Goal: Task Accomplishment & Management: Complete application form

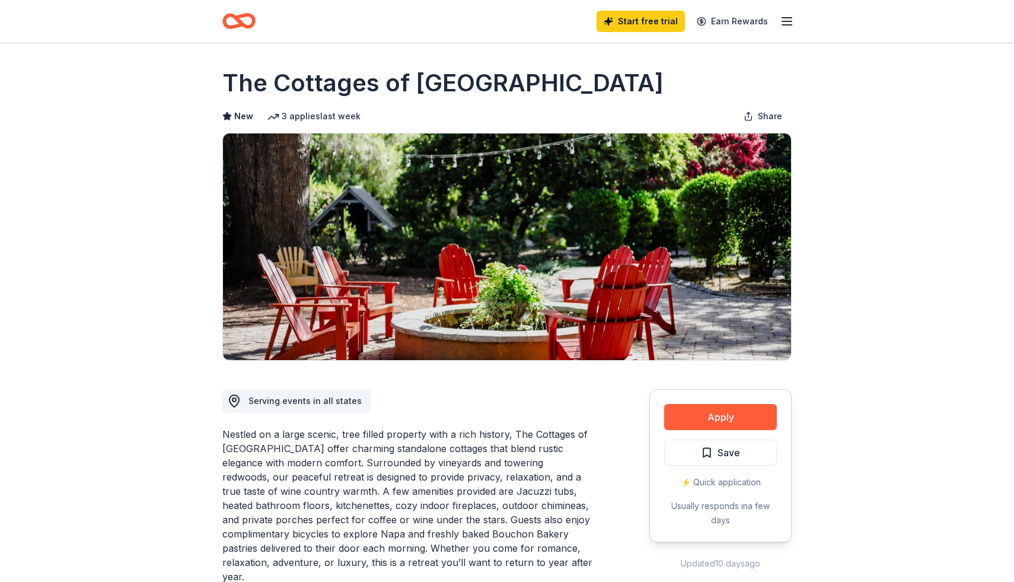
click at [787, 22] on icon "button" at bounding box center [787, 21] width 14 height 14
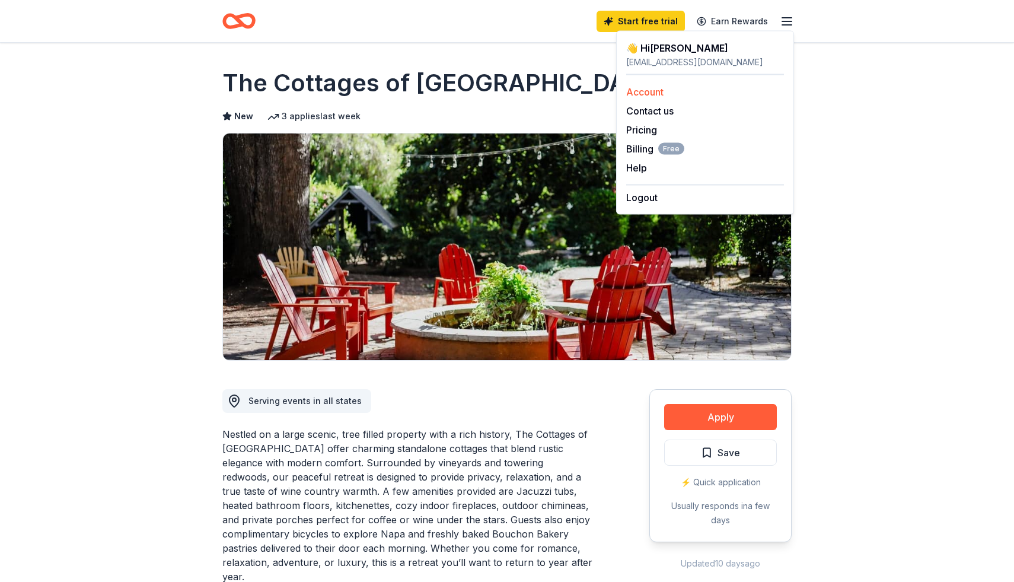
click at [644, 91] on link "Account" at bounding box center [644, 92] width 37 height 12
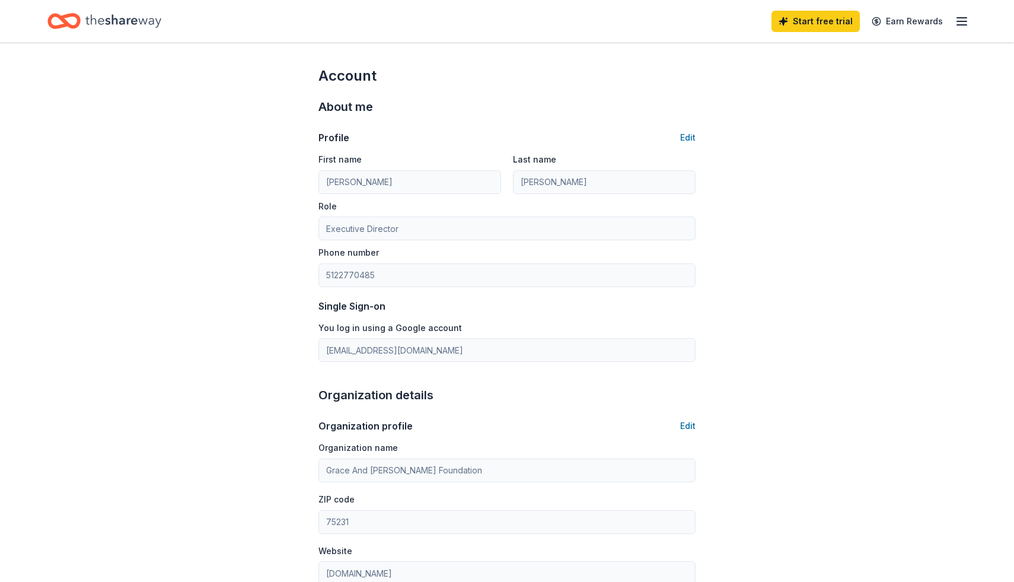
click at [959, 19] on icon "button" at bounding box center [961, 21] width 14 height 14
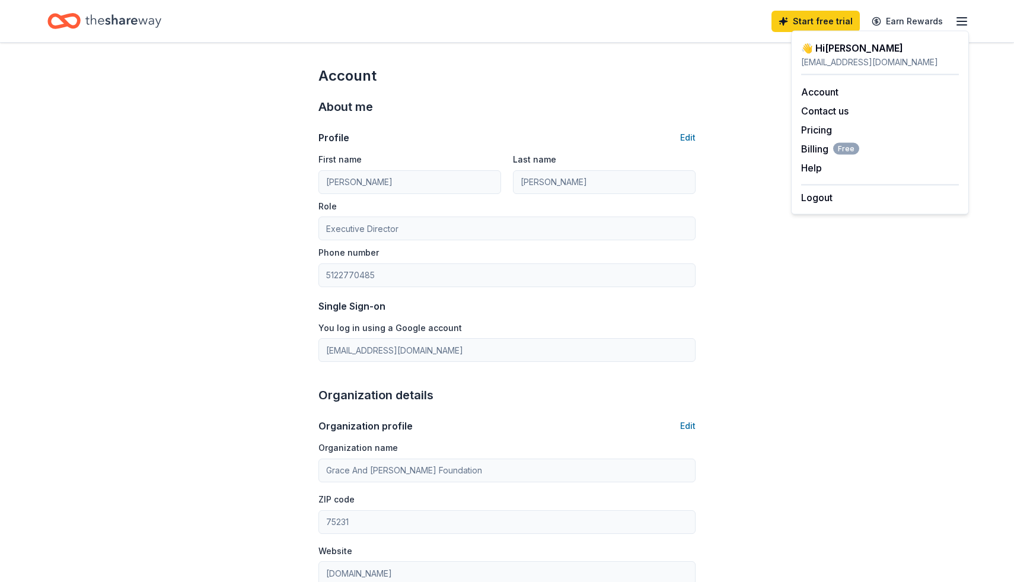
click at [177, 170] on div "Account About me Profile Edit First name [PERSON_NAME] Last name [PERSON_NAME] …" at bounding box center [507, 553] width 1014 height 1021
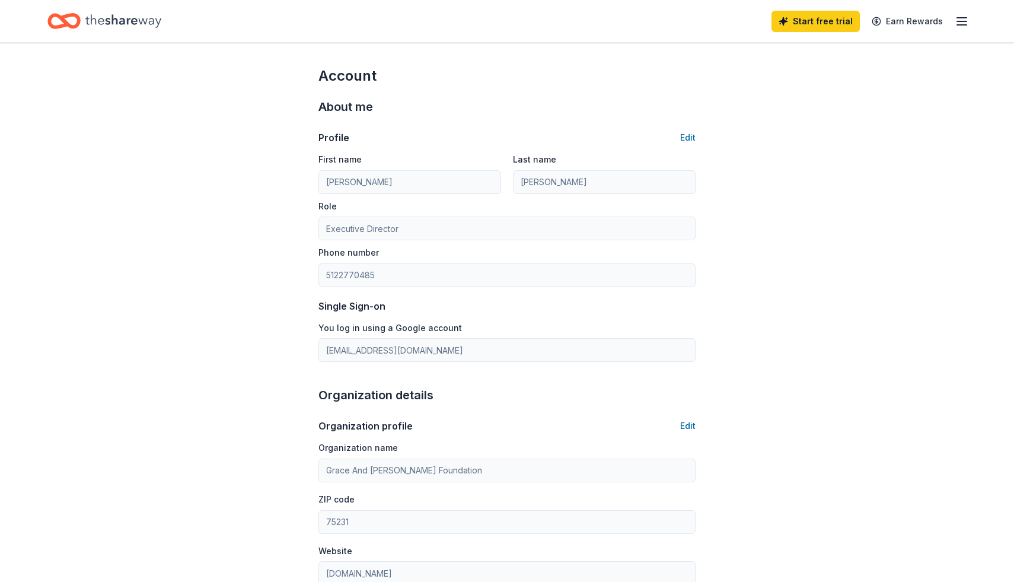
click at [117, 23] on icon "Home" at bounding box center [123, 20] width 76 height 13
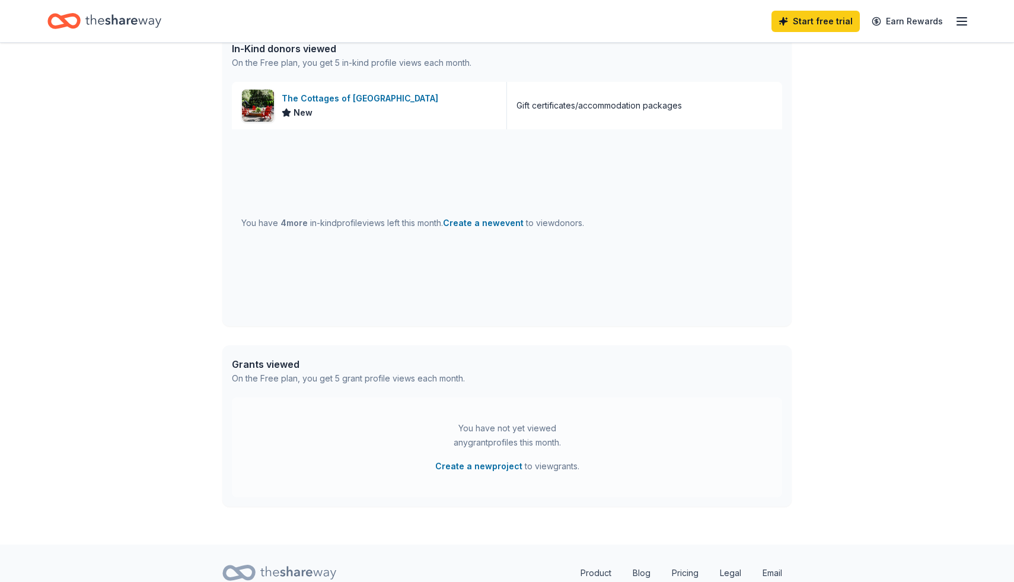
scroll to position [374, 0]
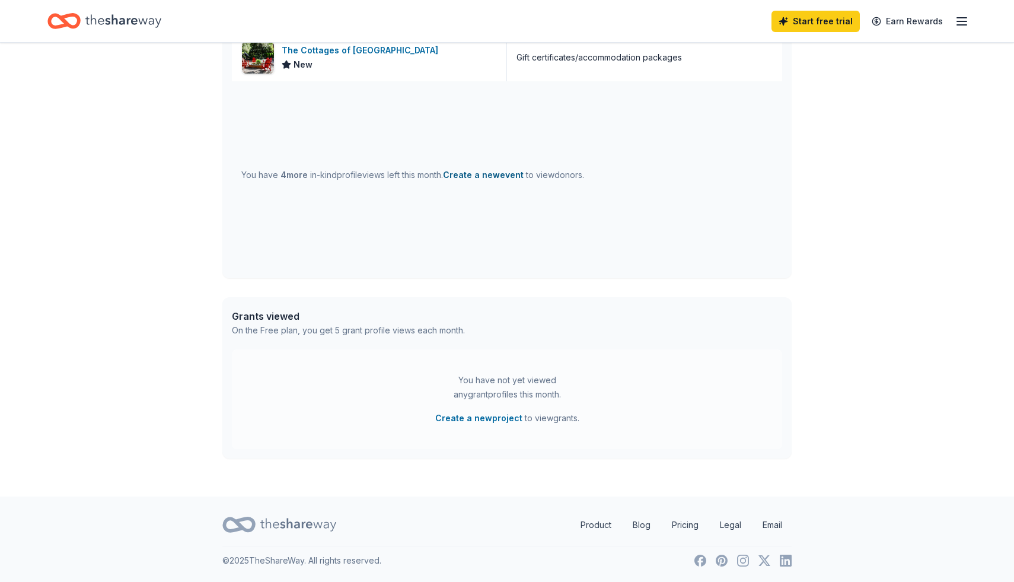
click at [484, 172] on button "Create a new event" at bounding box center [483, 175] width 81 height 14
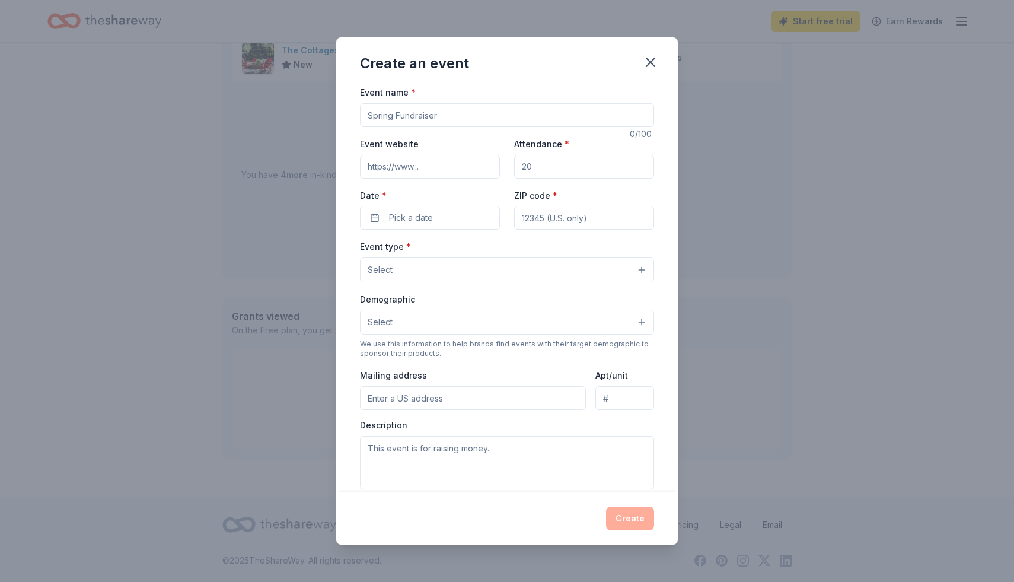
click at [438, 118] on input "Event name *" at bounding box center [507, 115] width 294 height 24
type input "Mahj for a Cause"
click at [435, 169] on input "Event website" at bounding box center [430, 167] width 140 height 24
click at [547, 166] on input "Attendance *" at bounding box center [584, 167] width 140 height 24
type input "130"
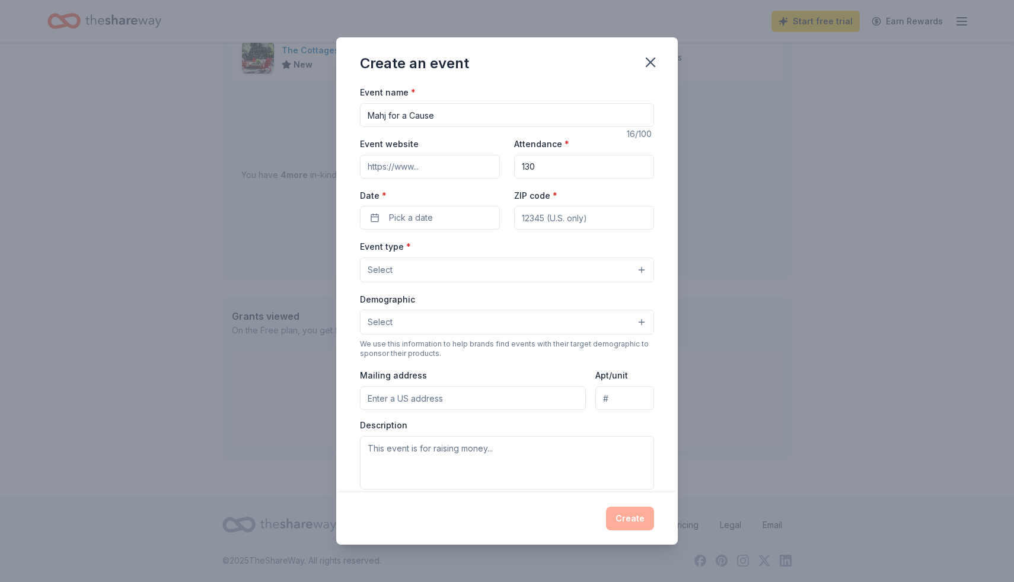
click at [448, 165] on input "Event website" at bounding box center [430, 167] width 140 height 24
type input "[DOMAIN_NAME][URL]"
